Goal: Information Seeking & Learning: Understand process/instructions

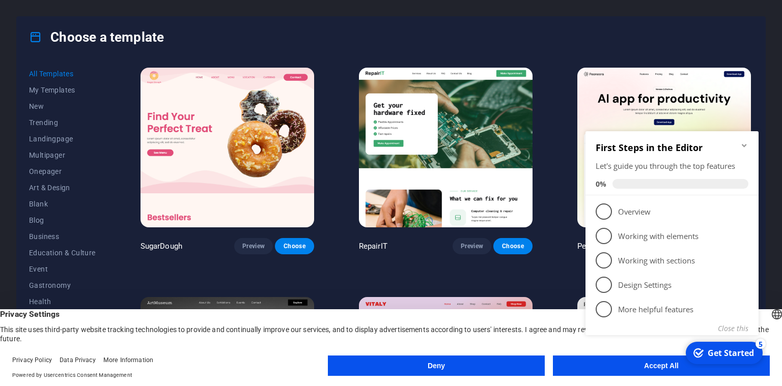
click at [743, 146] on icon "Minimize checklist" at bounding box center [743, 145] width 5 height 3
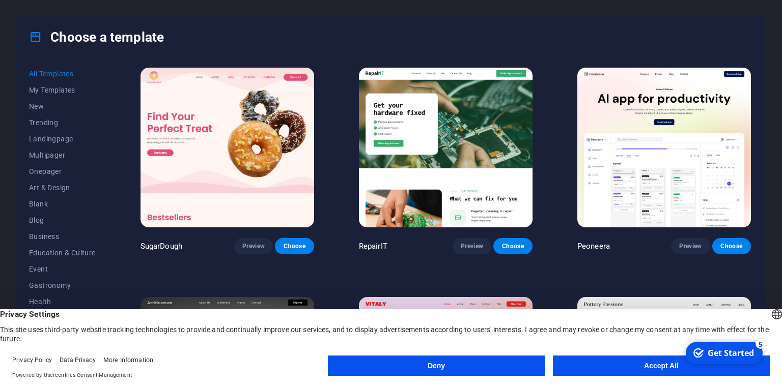
click at [485, 357] on button "Deny" at bounding box center [436, 366] width 217 height 20
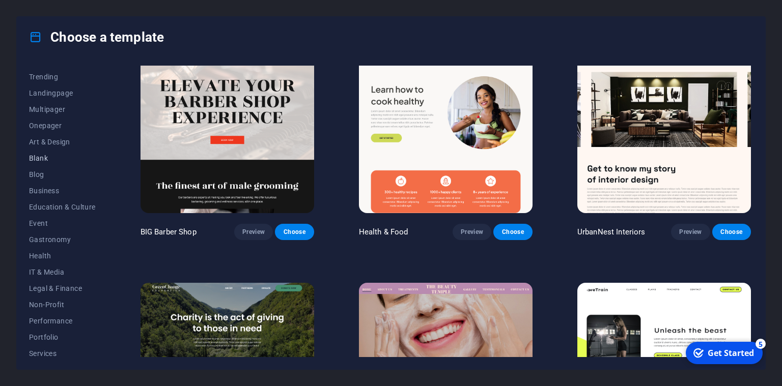
scroll to position [46, 0]
click at [45, 152] on button "Blank" at bounding box center [62, 158] width 67 height 16
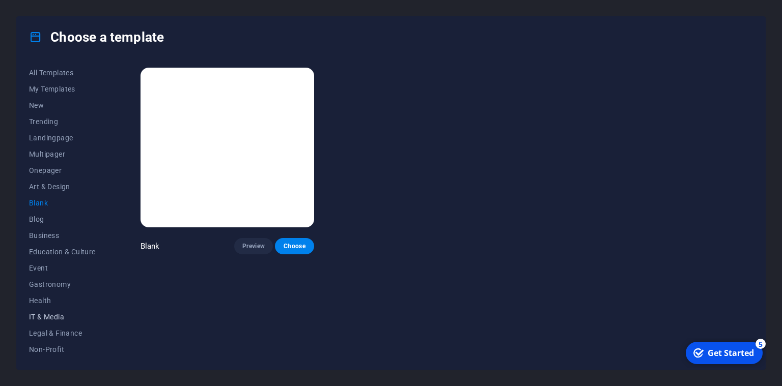
scroll to position [0, 0]
click at [73, 253] on span "Education & Culture" at bounding box center [62, 253] width 67 height 8
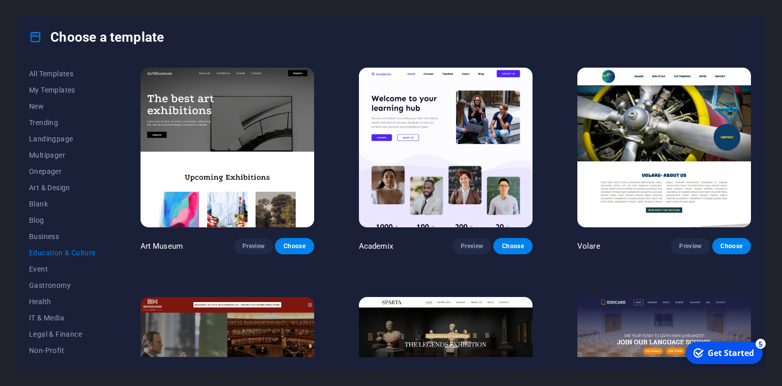
click at [489, 183] on img at bounding box center [446, 148] width 174 height 160
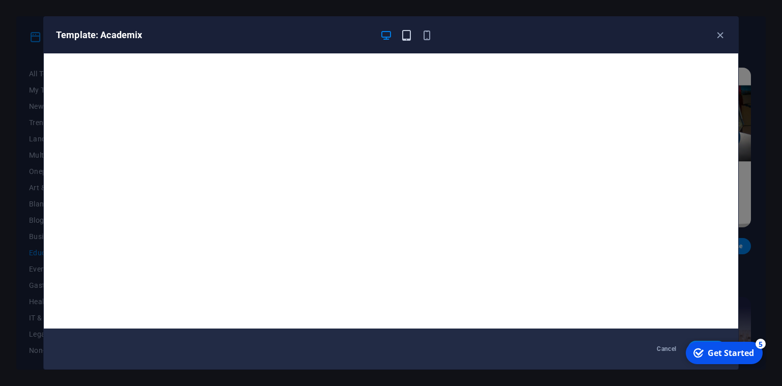
click at [402, 33] on icon "button" at bounding box center [406, 36] width 12 height 12
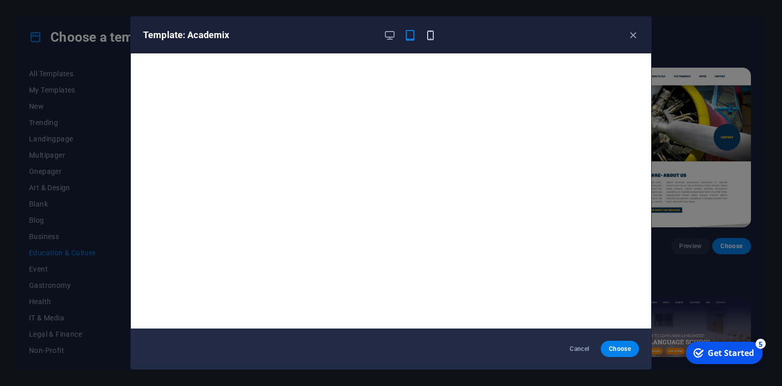
click at [433, 39] on icon "button" at bounding box center [430, 36] width 12 height 12
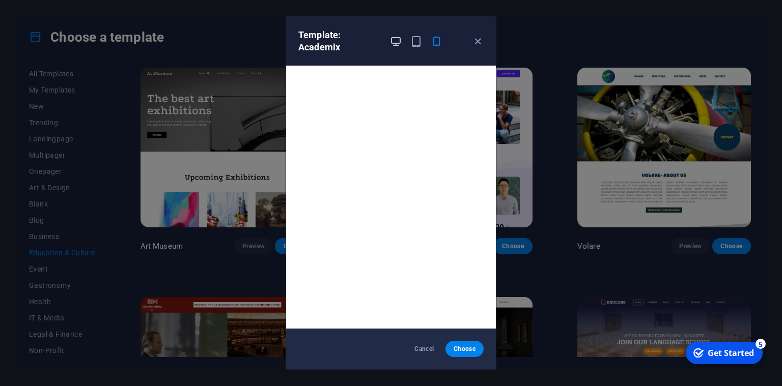
click at [394, 41] on icon "button" at bounding box center [396, 42] width 12 height 12
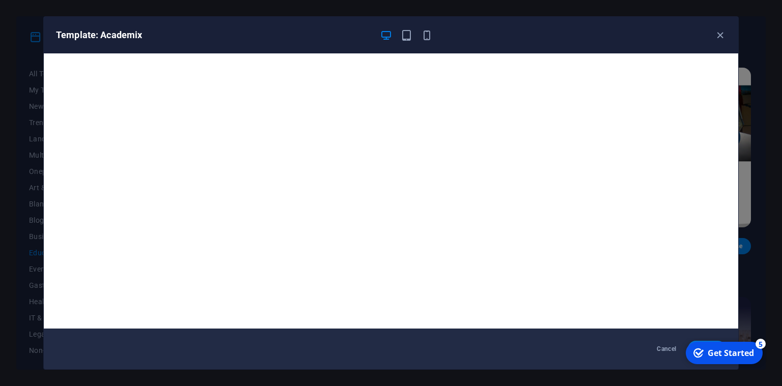
click at [750, 353] on div "Get Started" at bounding box center [730, 353] width 46 height 11
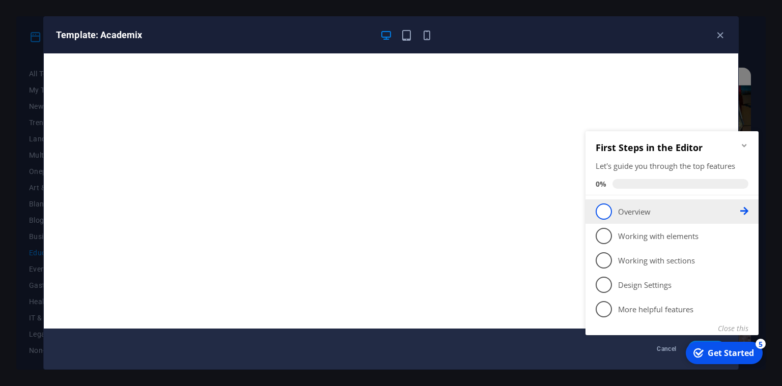
click at [626, 212] on p "Overview - incomplete" at bounding box center [679, 212] width 122 height 11
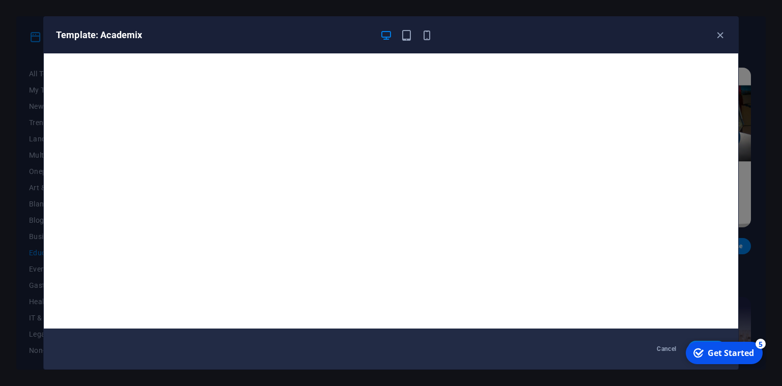
click at [741, 362] on div "checkmark Get Started 5" at bounding box center [723, 353] width 77 height 22
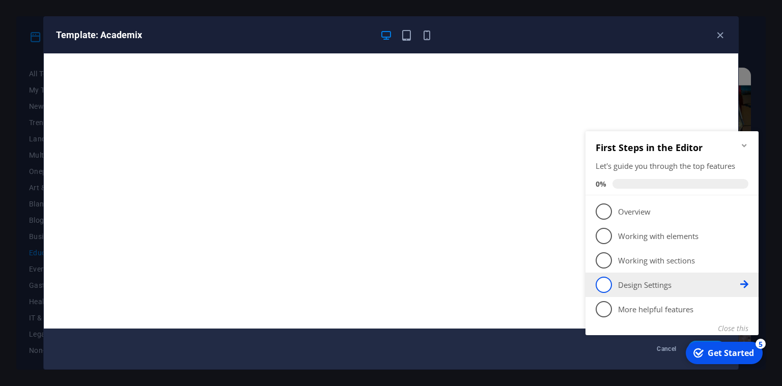
click at [637, 290] on p "Design Settings - incomplete" at bounding box center [679, 285] width 122 height 11
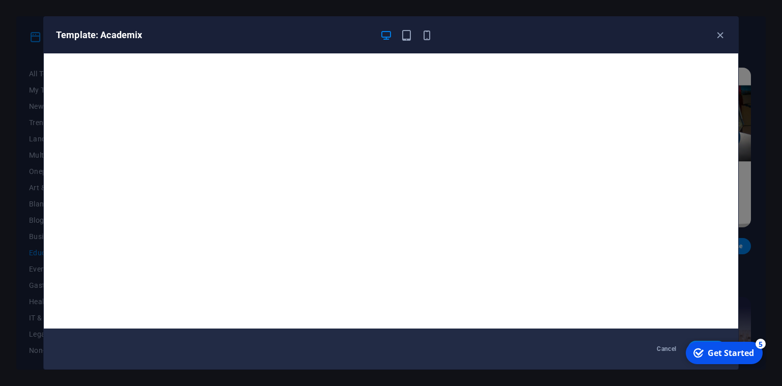
click at [722, 362] on div "checkmark Get Started 5" at bounding box center [723, 353] width 77 height 22
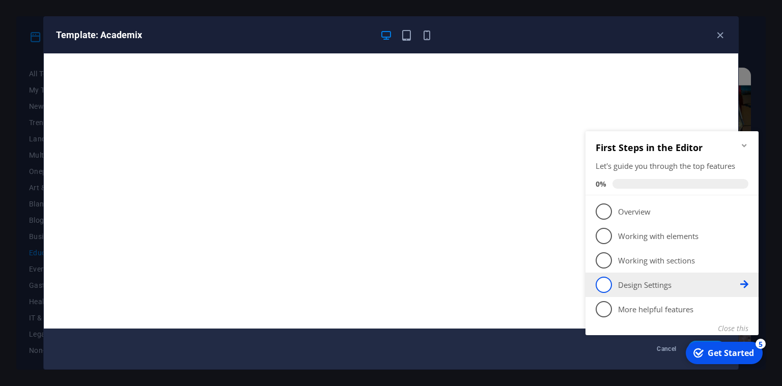
click at [605, 285] on span "4" at bounding box center [603, 285] width 16 height 16
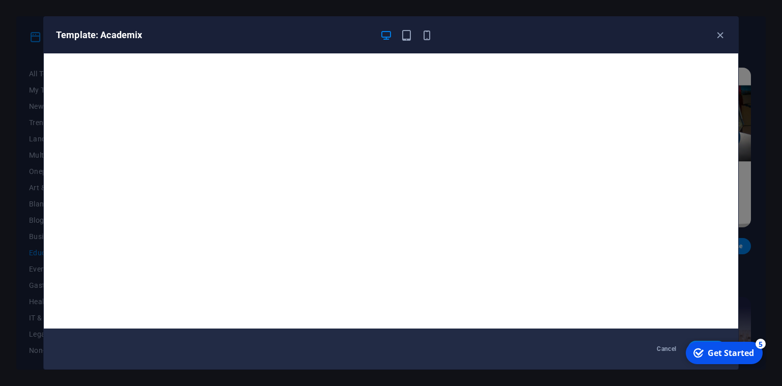
click at [719, 341] on div "checkmark Get Started 5 First Steps in the Editor Let's guide you through the t…" at bounding box center [723, 353] width 86 height 31
click at [719, 342] on div "checkmark Get Started 5 First Steps in the Editor Let's guide you through the t…" at bounding box center [723, 353] width 86 height 31
click at [602, 349] on div "Cancel Choose" at bounding box center [391, 349] width 694 height 41
click at [715, 341] on div "checkmark Get Started 5 First Steps in the Editor Let's guide you through the t…" at bounding box center [723, 353] width 86 height 31
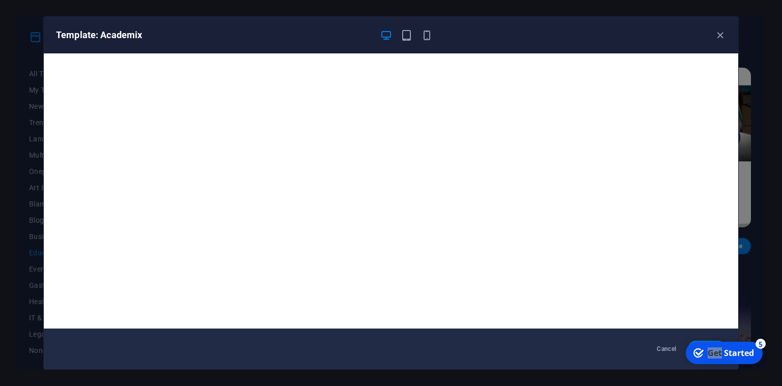
click at [715, 343] on div "checkmark Get Started 5" at bounding box center [723, 353] width 77 height 22
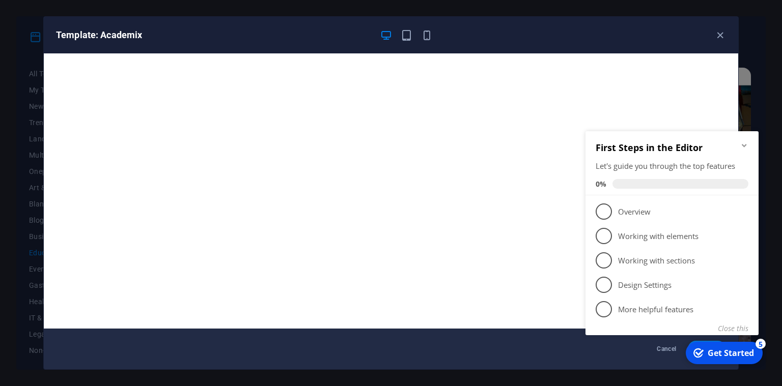
click at [715, 343] on div "checkmark Get Started 5" at bounding box center [723, 353] width 77 height 22
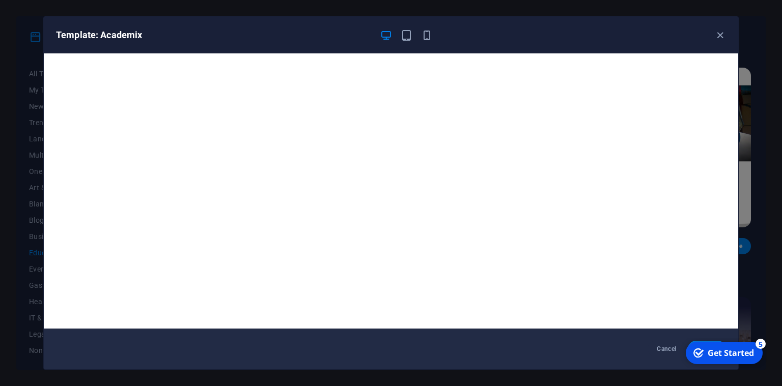
click at [762, 345] on div "5" at bounding box center [760, 344] width 10 height 10
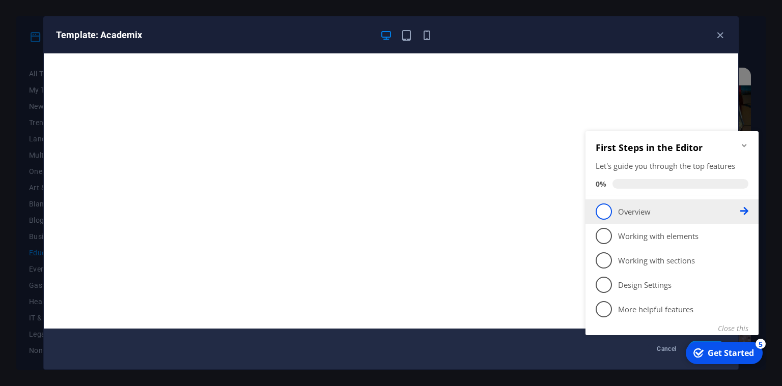
click at [601, 217] on span "1" at bounding box center [603, 212] width 16 height 16
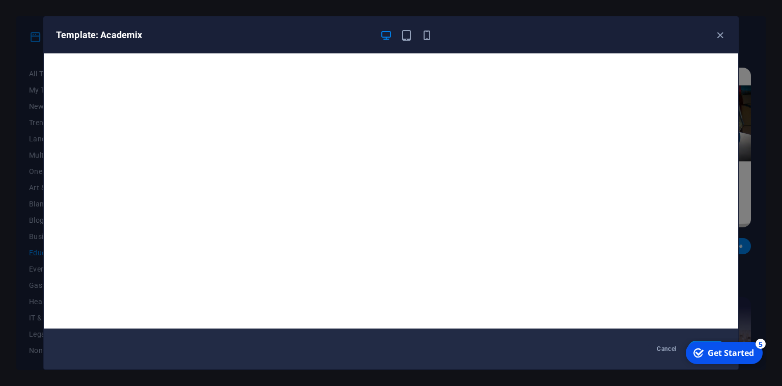
click at [766, 368] on div "checkmark Get Started 5 First Steps in the Editor Let's guide you through the t…" at bounding box center [723, 353] width 86 height 31
click at [755, 356] on div "checkmark Get Started 5" at bounding box center [723, 353] width 77 height 22
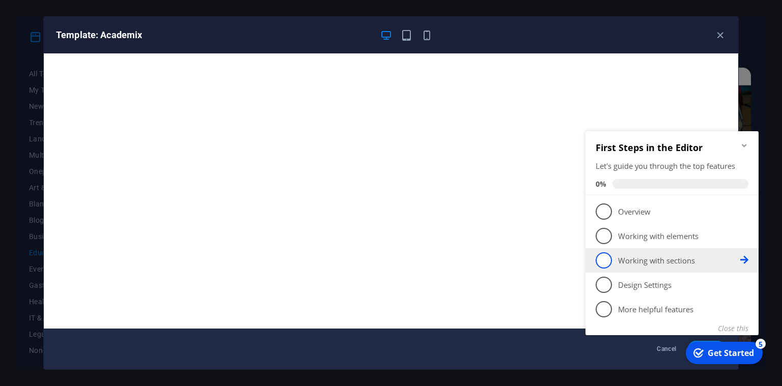
click at [737, 270] on li "3 Working with sections - incomplete" at bounding box center [671, 260] width 173 height 24
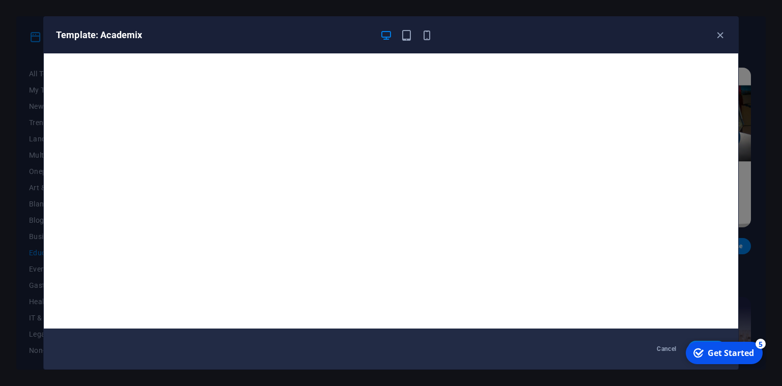
click at [27, 213] on div "Template: Academix Cancel Choose" at bounding box center [391, 193] width 782 height 386
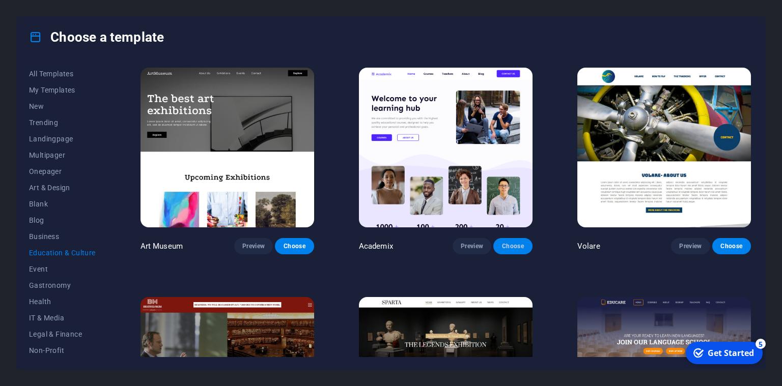
click at [497, 243] on button "Choose" at bounding box center [512, 246] width 39 height 16
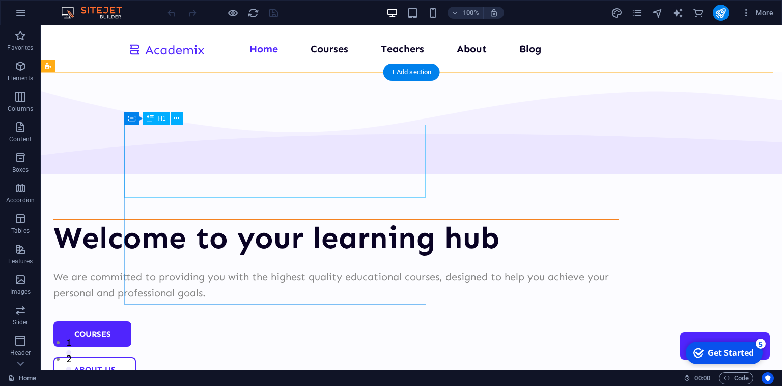
click at [345, 220] on div "Welcome to your learning hub" at bounding box center [335, 238] width 565 height 37
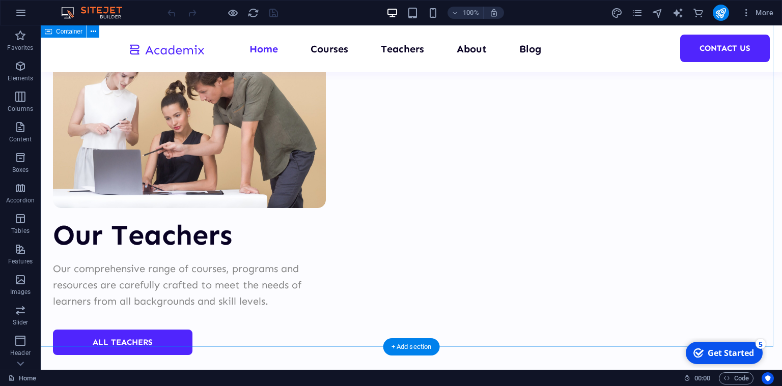
scroll to position [4040, 0]
